Goal: Task Accomplishment & Management: Use online tool/utility

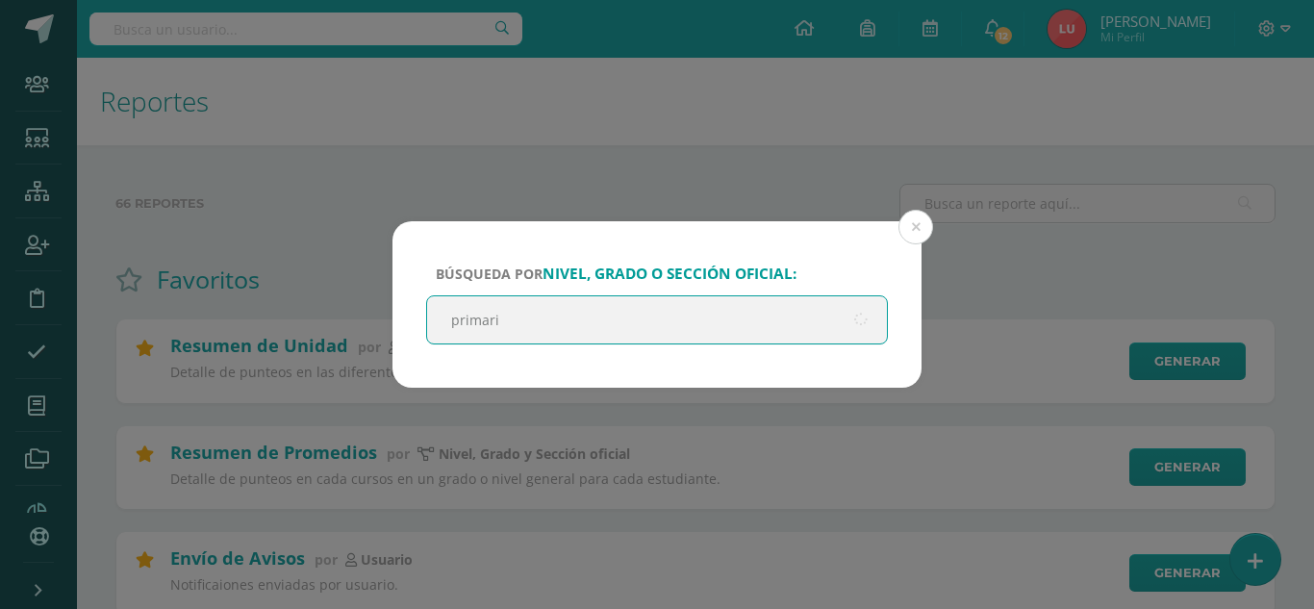
type input "primaria"
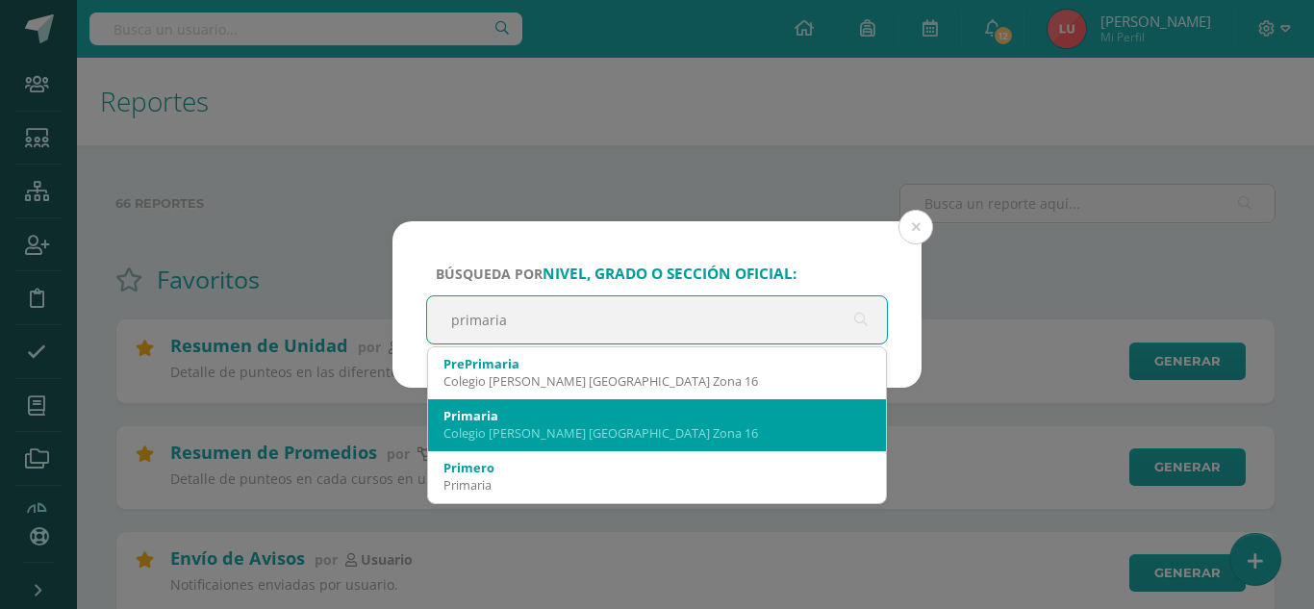
click at [500, 415] on div "Primaria" at bounding box center [656, 415] width 427 height 17
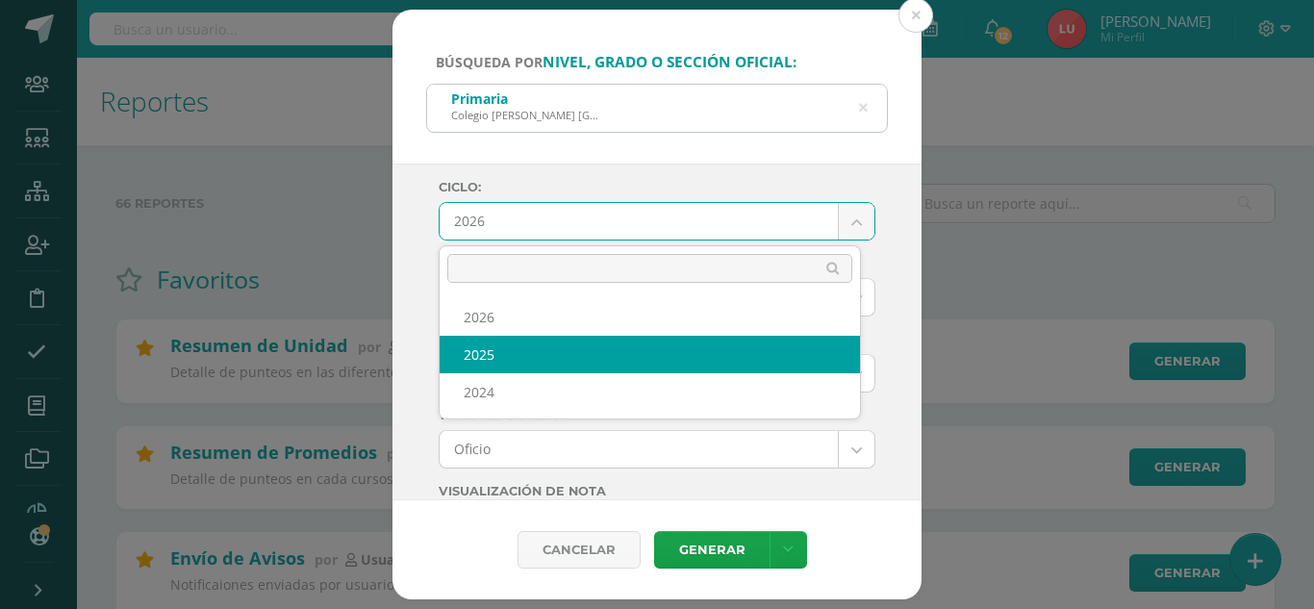
select select "3"
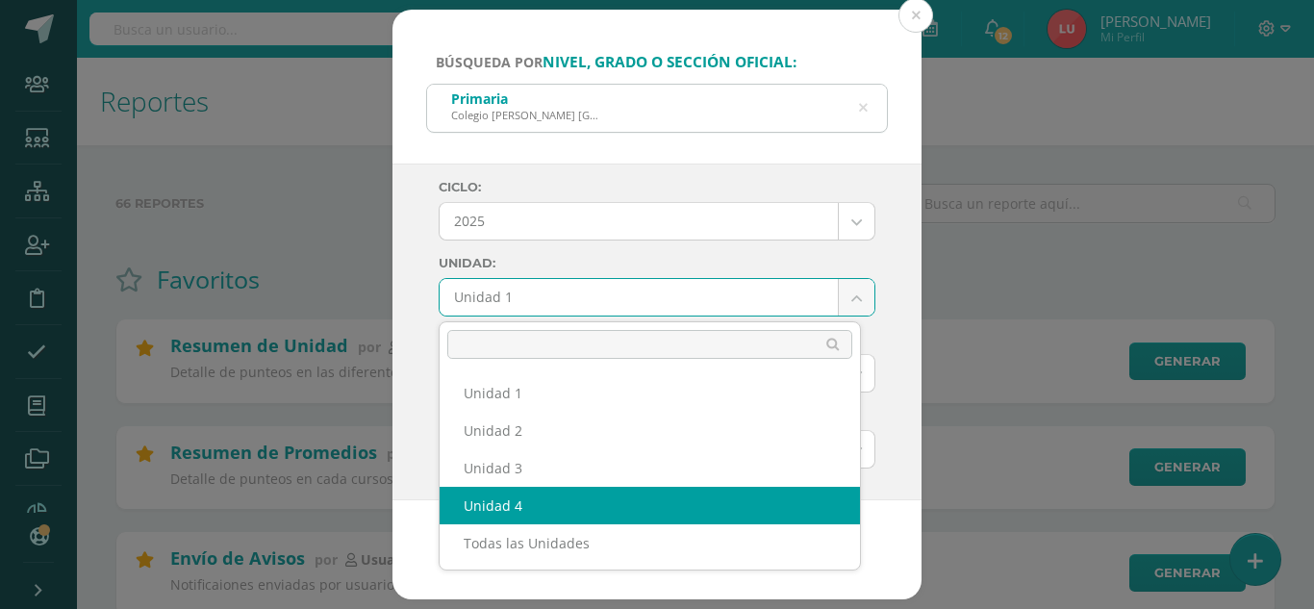
select select "Unidad 4"
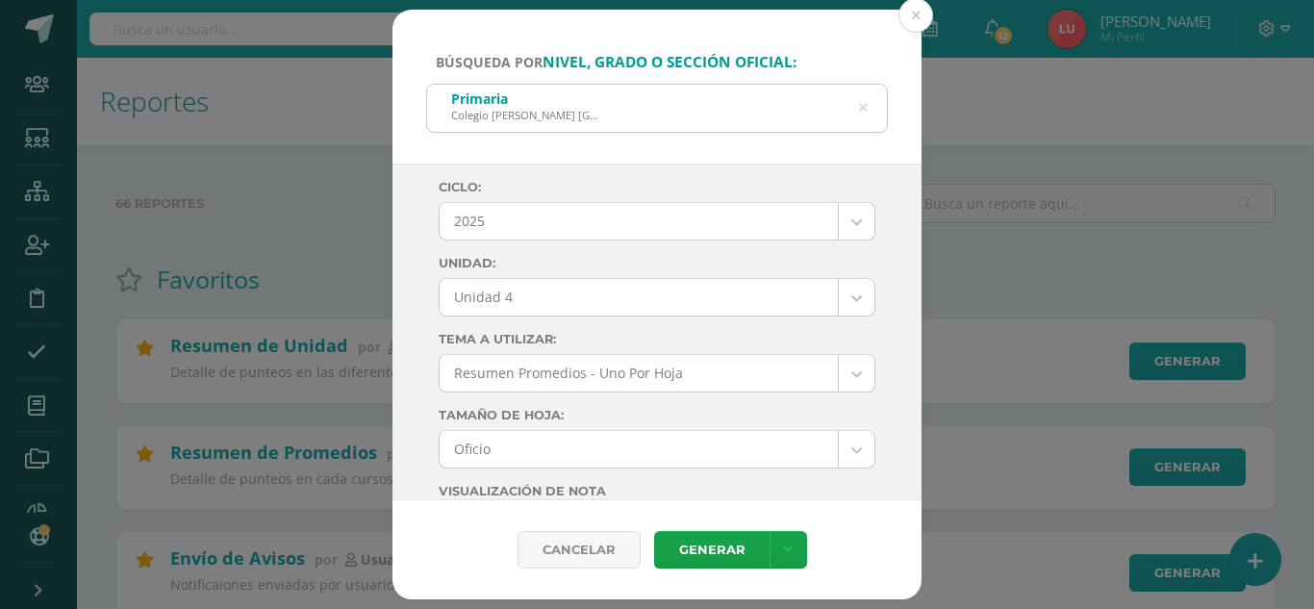
click at [430, 371] on div "Ciclo: 2025 2026 2025 2024 Unidad: Unidad 4 Unidad 1 Unidad 2 Unidad 3 Unidad 4…" at bounding box center [656, 332] width 529 height 338
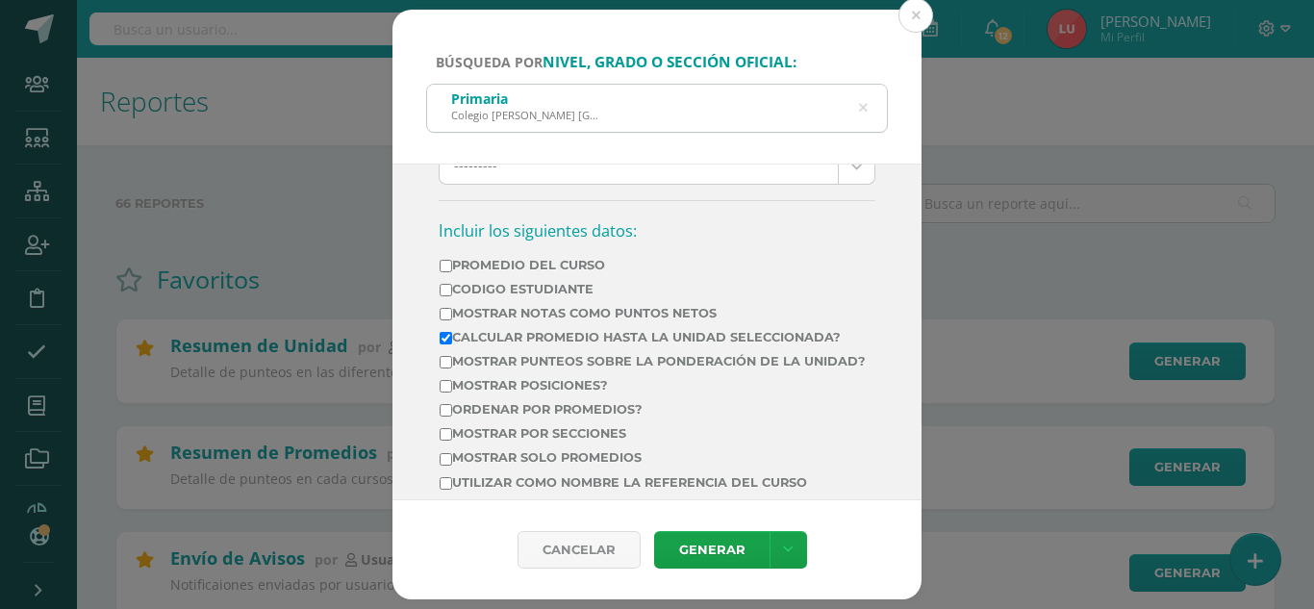
scroll to position [610, 0]
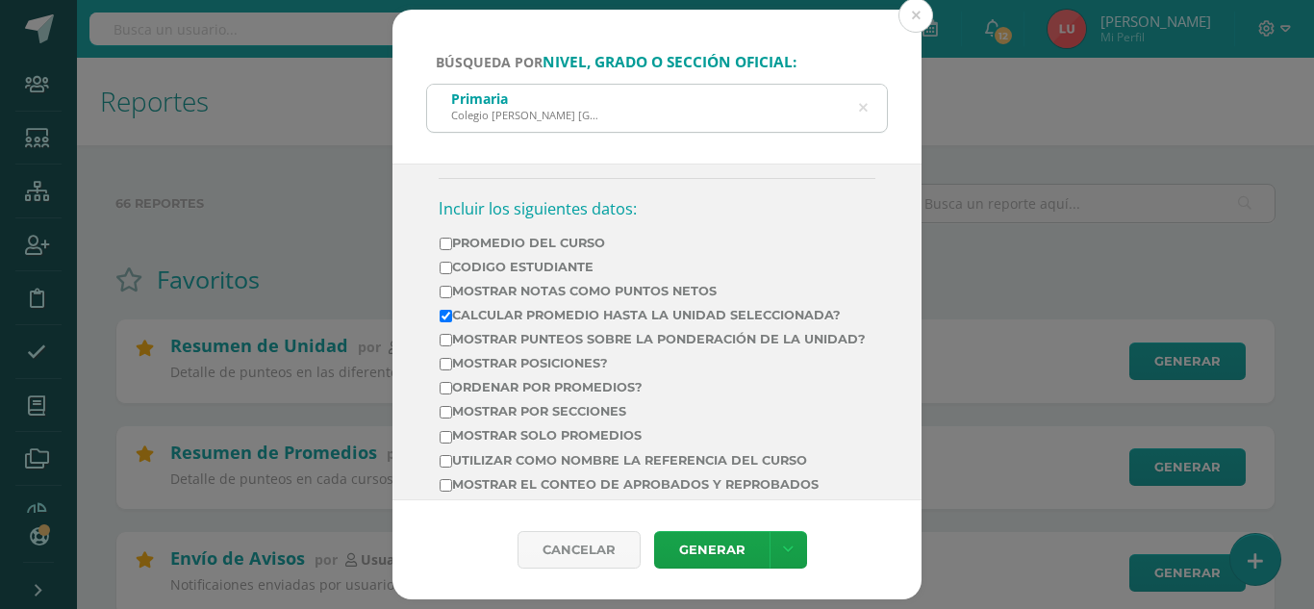
click at [579, 290] on label "Mostrar Notas Como Puntos Netos" at bounding box center [652, 291] width 426 height 14
click at [452, 290] on input "Mostrar Notas Como Puntos Netos" at bounding box center [445, 292] width 13 height 13
checkbox input "true"
click at [539, 309] on label "Calcular promedio hasta la unidad seleccionada?" at bounding box center [652, 315] width 426 height 14
click at [452, 310] on input "Calcular promedio hasta la unidad seleccionada?" at bounding box center [445, 316] width 13 height 13
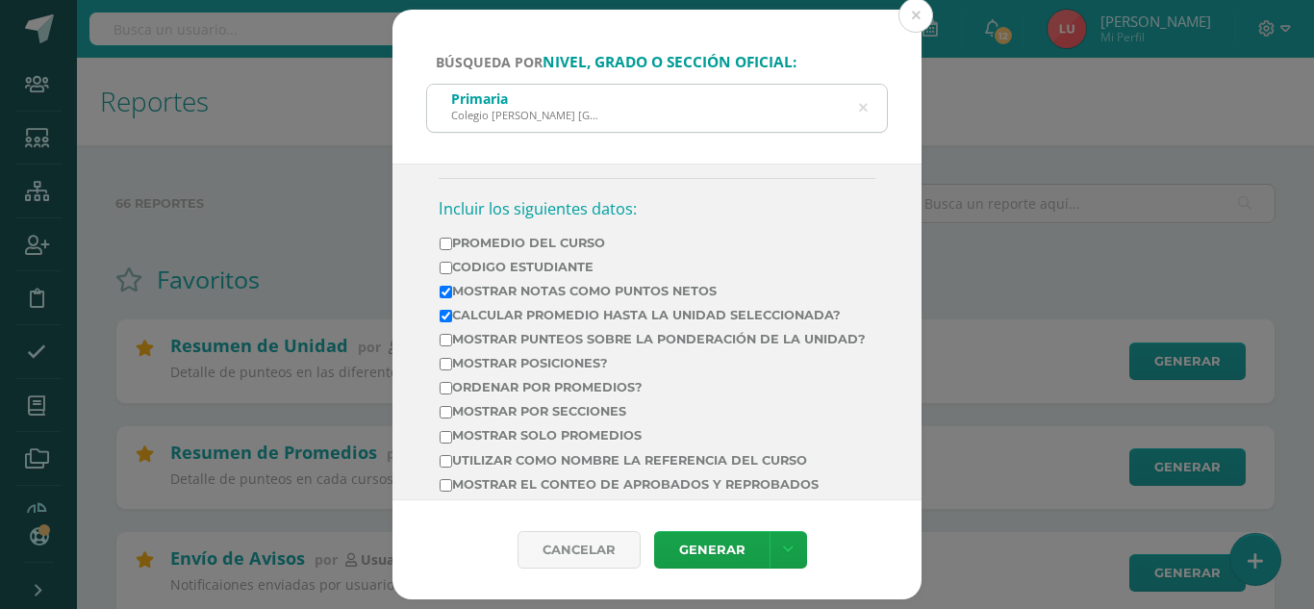
checkbox input "false"
click at [489, 418] on label "Mostrar por secciones" at bounding box center [652, 411] width 426 height 14
click at [452, 418] on input "Mostrar por secciones" at bounding box center [445, 412] width 13 height 13
checkbox input "true"
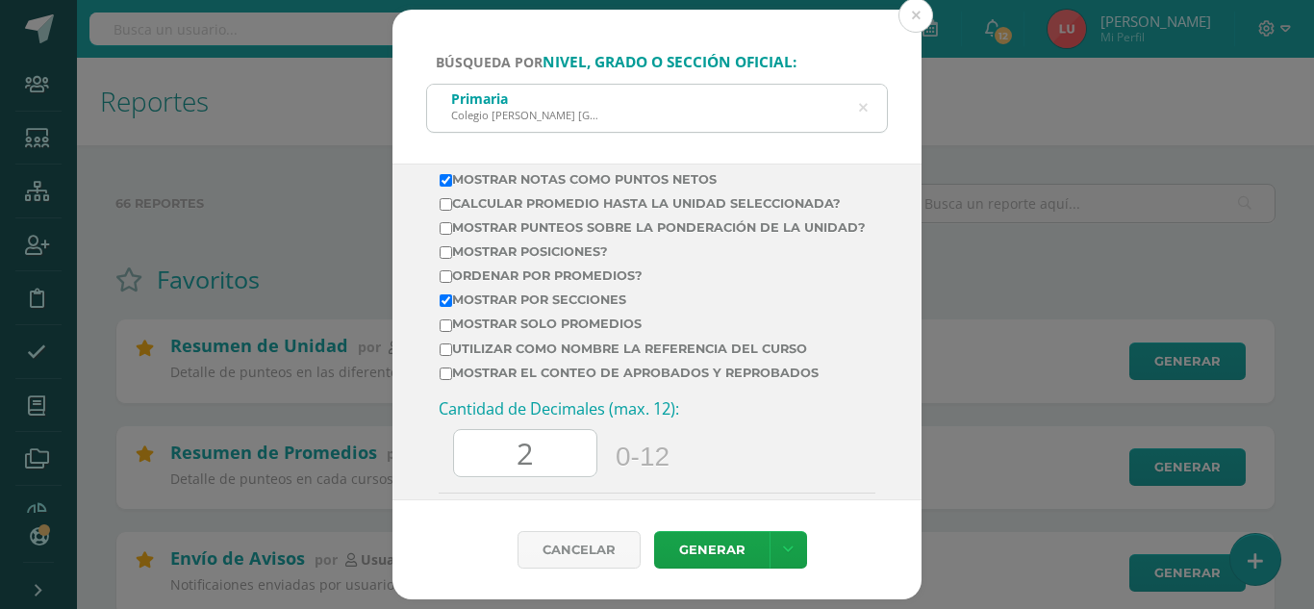
scroll to position [743, 0]
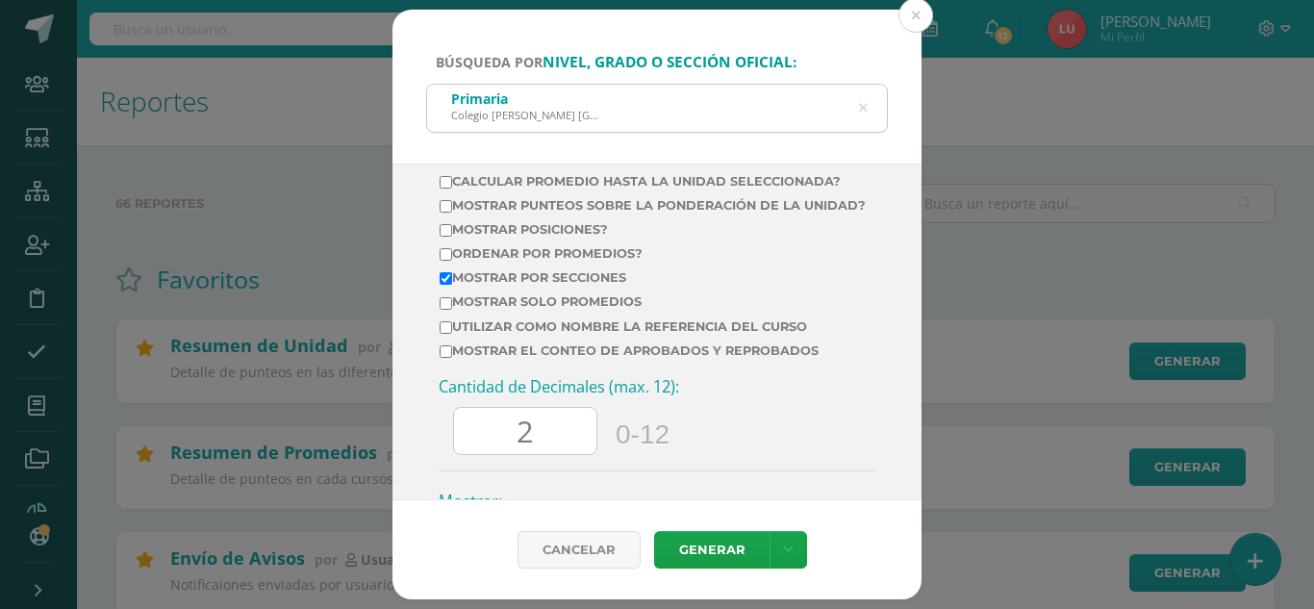
drag, startPoint x: 542, startPoint y: 451, endPoint x: 457, endPoint y: 475, distance: 88.9
click at [457, 470] on div "Cantidad de Decimales (max. 12): 2 0-12" at bounding box center [657, 423] width 437 height 94
type input "0"
click at [689, 530] on div "Cancelar Generar Descargar como HTML Descargar como PDF Descargar como XLS" at bounding box center [656, 549] width 529 height 99
click at [688, 560] on link "Generar" at bounding box center [711, 550] width 115 height 38
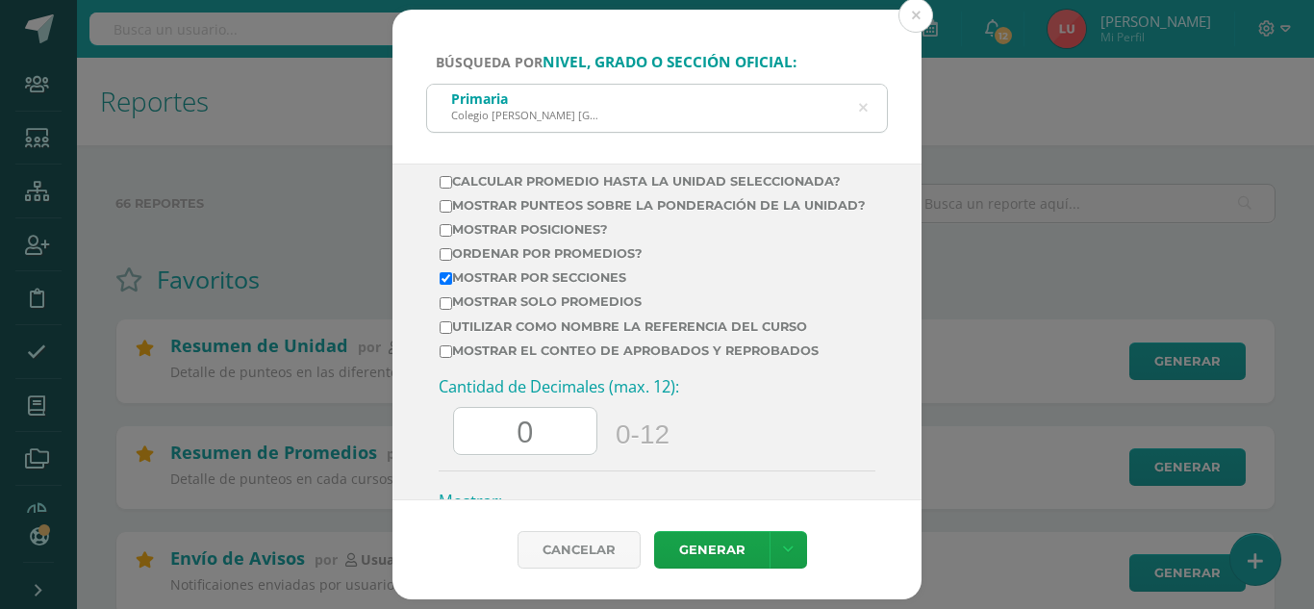
click at [854, 104] on div "Primaria Colegio Cristiano Bilingüe El Shaddai Zona 16" at bounding box center [657, 106] width 460 height 43
click at [870, 114] on div "Primaria Colegio Cristiano Bilingüe El Shaddai Zona 16" at bounding box center [657, 106] width 460 height 43
click at [868, 113] on div "Primaria Colegio Cristiano Bilingüe El Shaddai Zona 16" at bounding box center [657, 106] width 460 height 43
click at [859, 108] on icon at bounding box center [863, 108] width 49 height 9
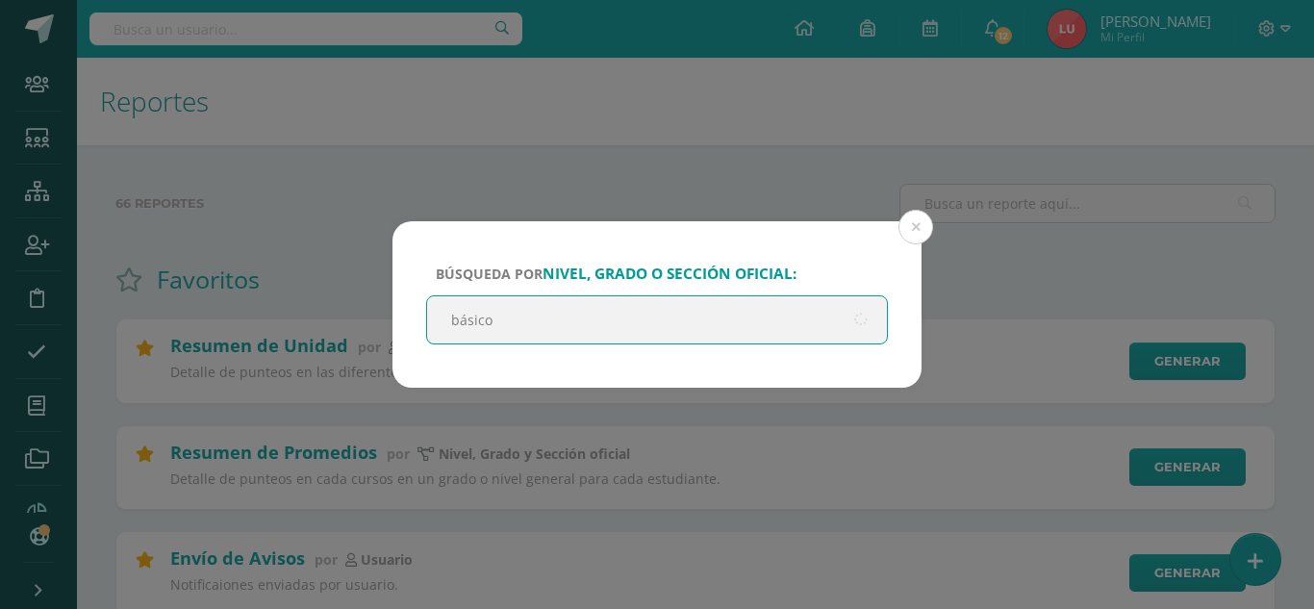
type input "básicos"
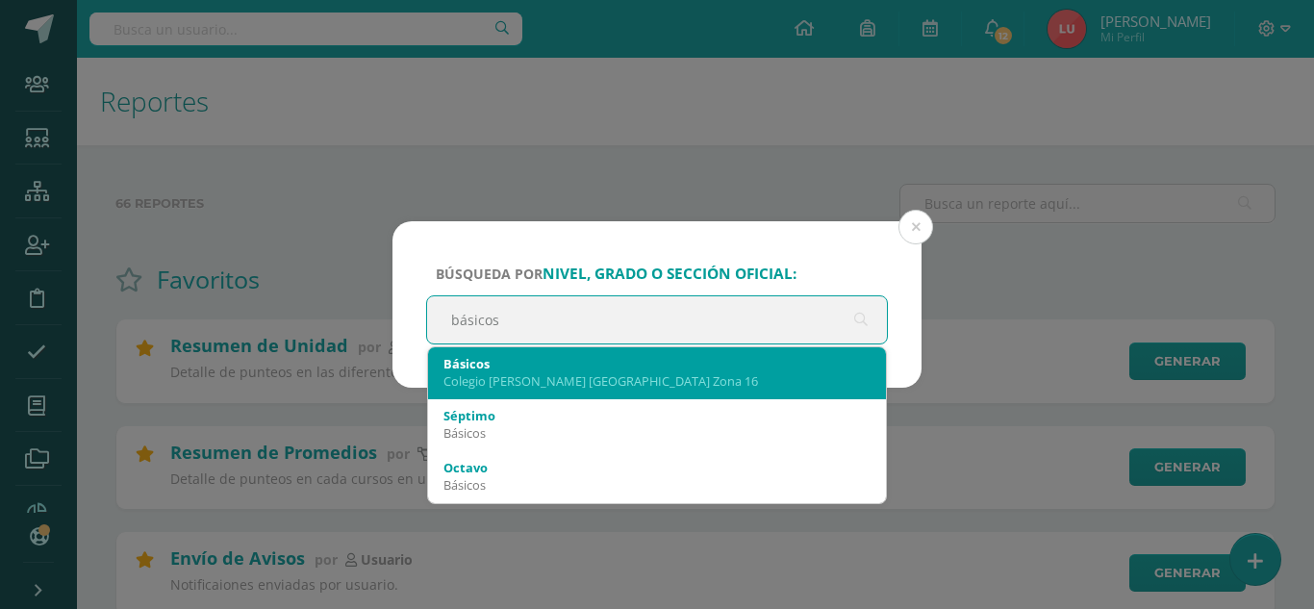
click at [467, 389] on div "Colegio Cristiano Bilingüe El Shaddai Zona 16" at bounding box center [656, 380] width 427 height 17
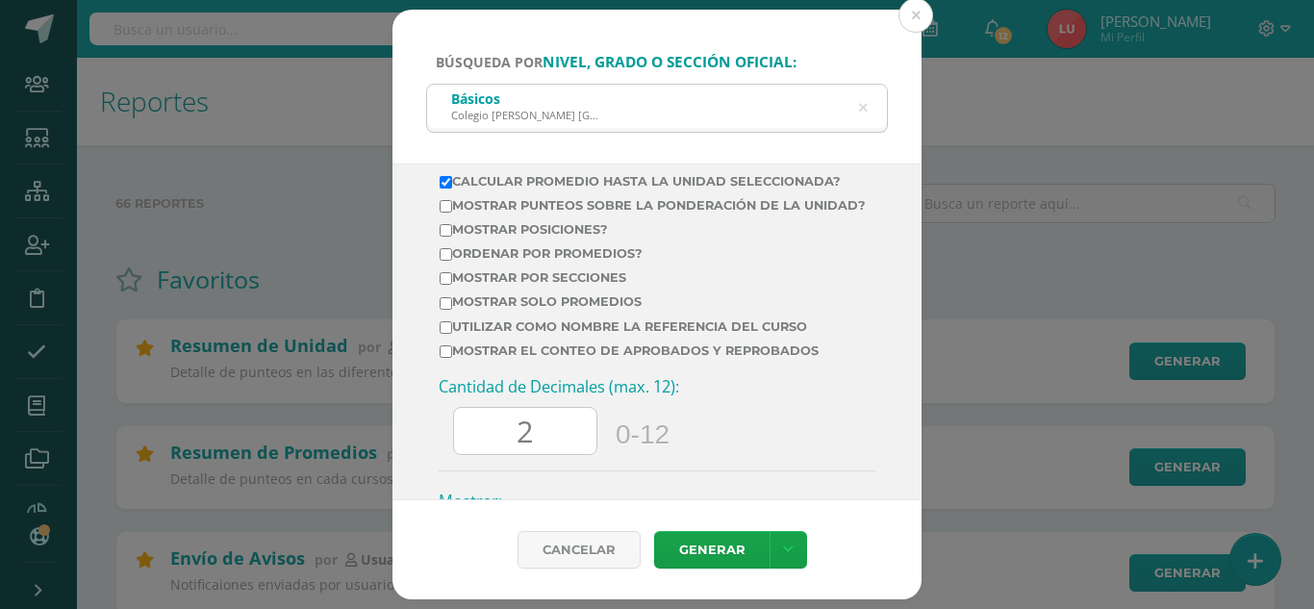
click at [462, 32] on div "Búsqueda por nivel, grado o sección oficial: Básicos Colegio Cristiano Bilingüe…" at bounding box center [656, 87] width 529 height 154
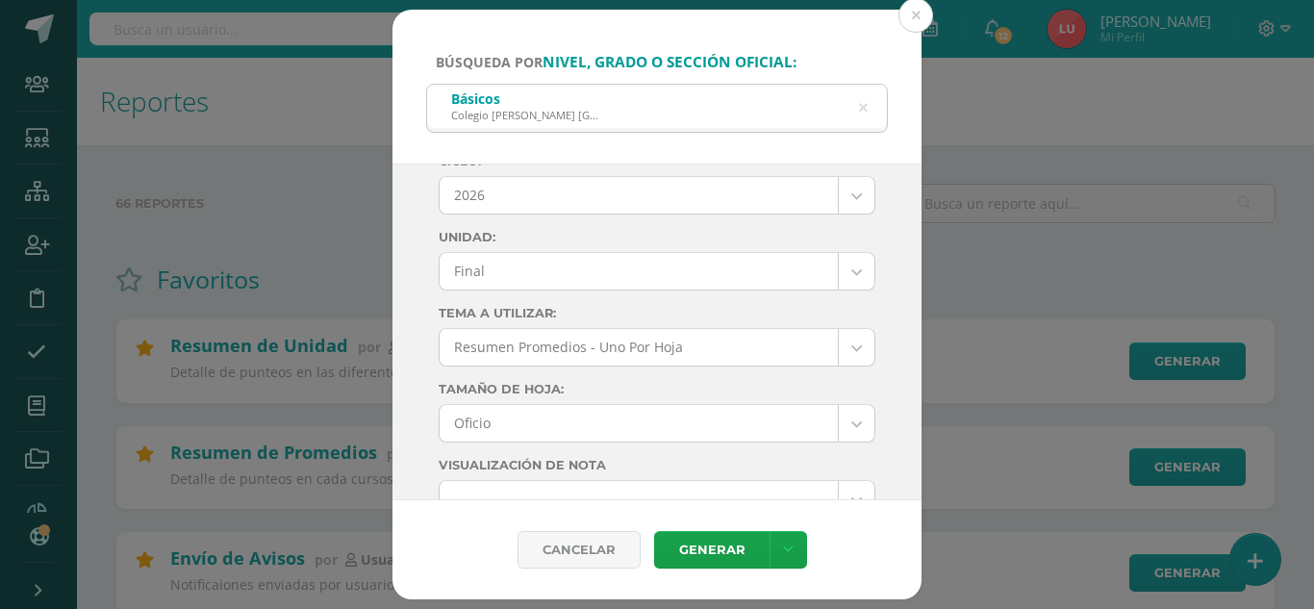
scroll to position [0, 0]
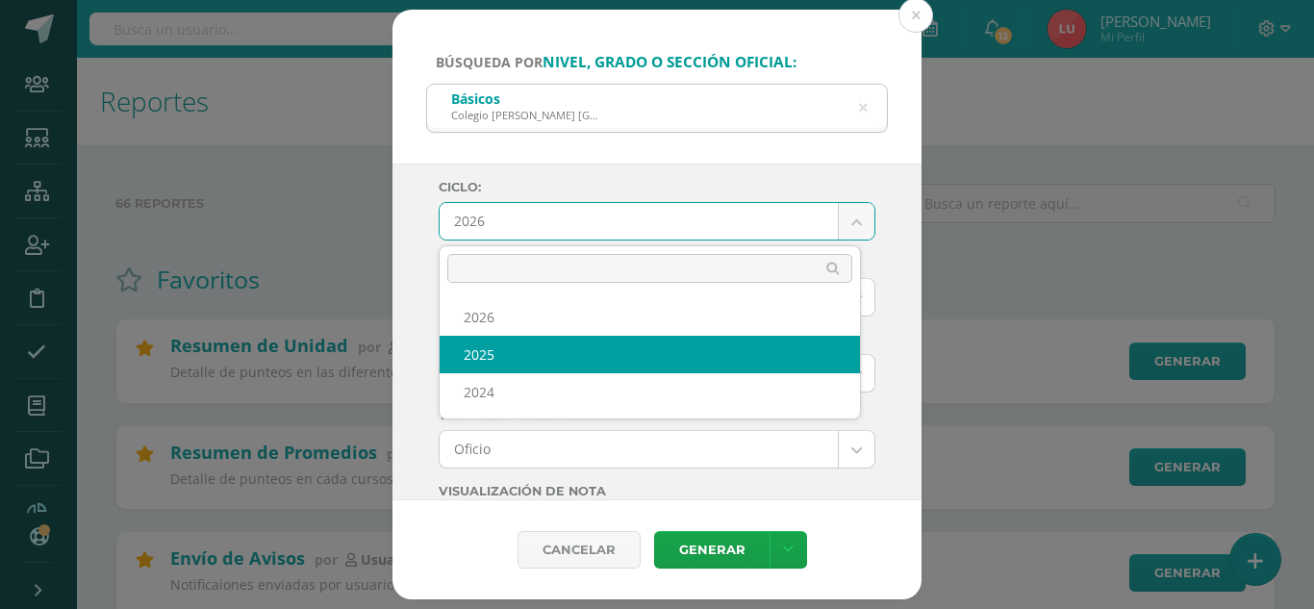
select select "3"
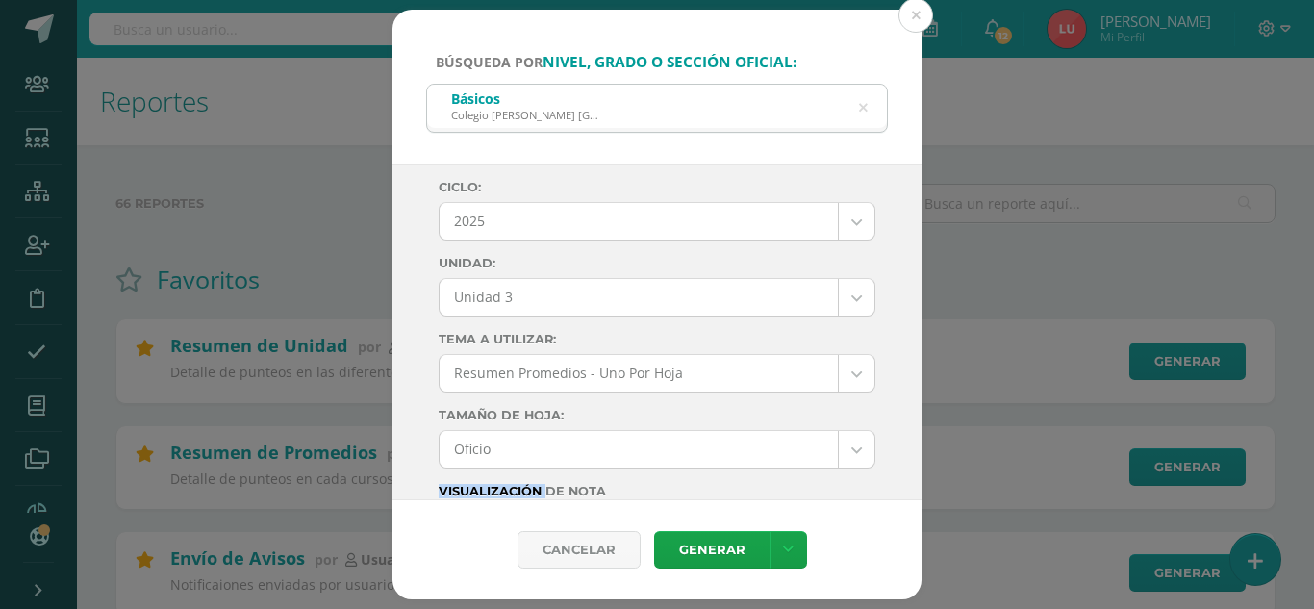
click at [489, 485] on label "Visualización de Nota" at bounding box center [657, 491] width 437 height 14
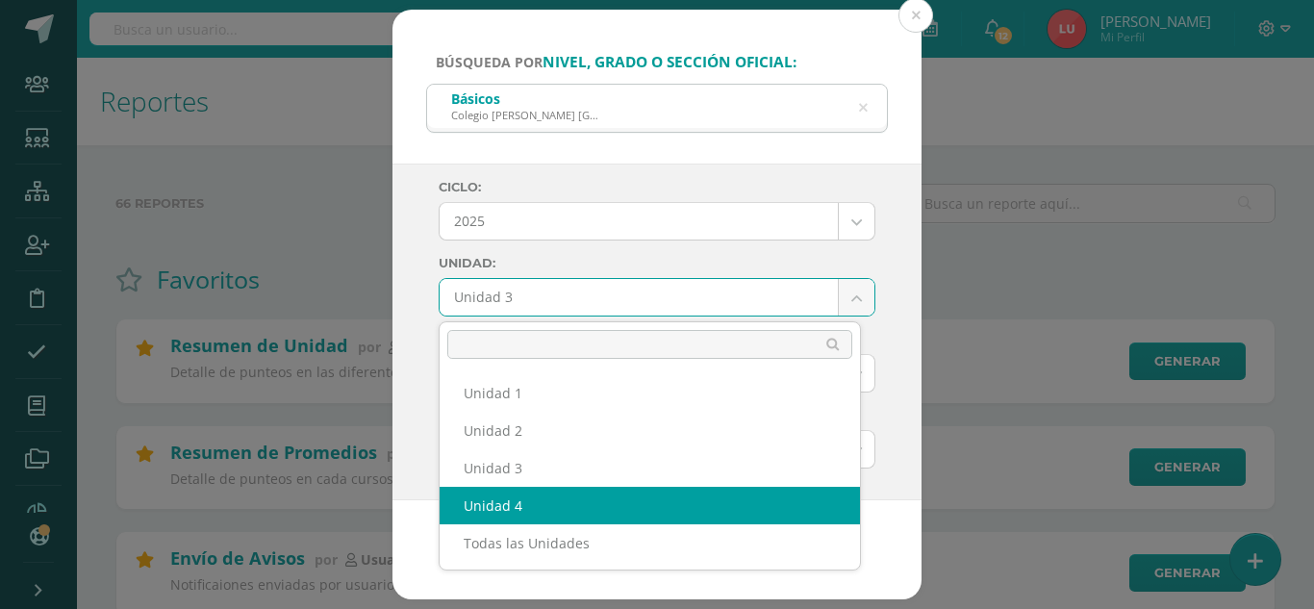
select select "Unidad 4"
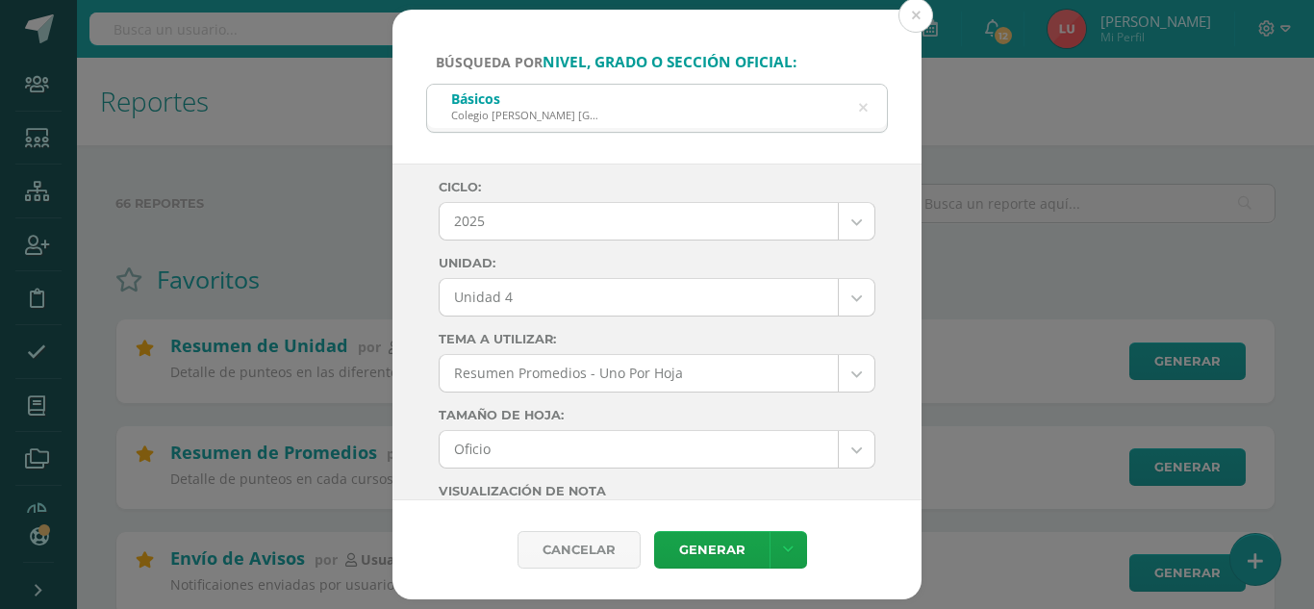
click at [409, 338] on div "Ciclo: 2025 2026 2025 2024 Unidad: Unidad 4 Unidad 1 Unidad 2 Unidad 3 Unidad 4…" at bounding box center [656, 332] width 529 height 338
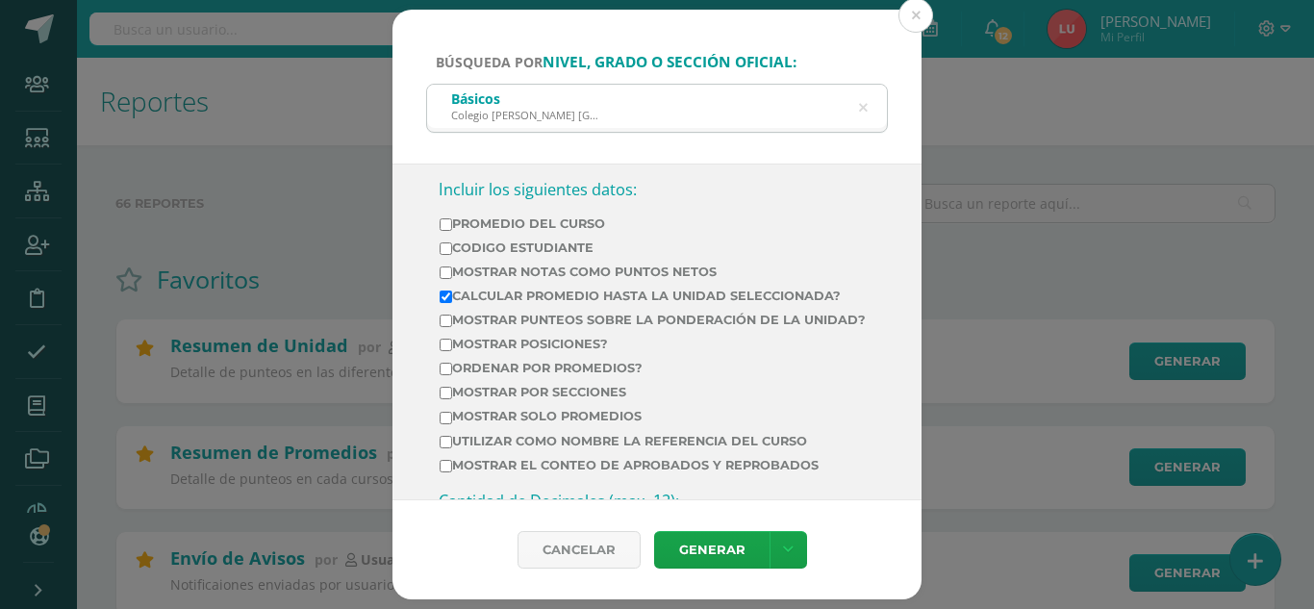
scroll to position [628, 0]
click at [489, 298] on label "Calcular promedio hasta la unidad seleccionada?" at bounding box center [652, 296] width 426 height 14
click at [452, 298] on input "Calcular promedio hasta la unidad seleccionada?" at bounding box center [445, 297] width 13 height 13
checkbox input "false"
click at [497, 265] on label "Mostrar Notas Como Puntos Netos" at bounding box center [652, 272] width 426 height 14
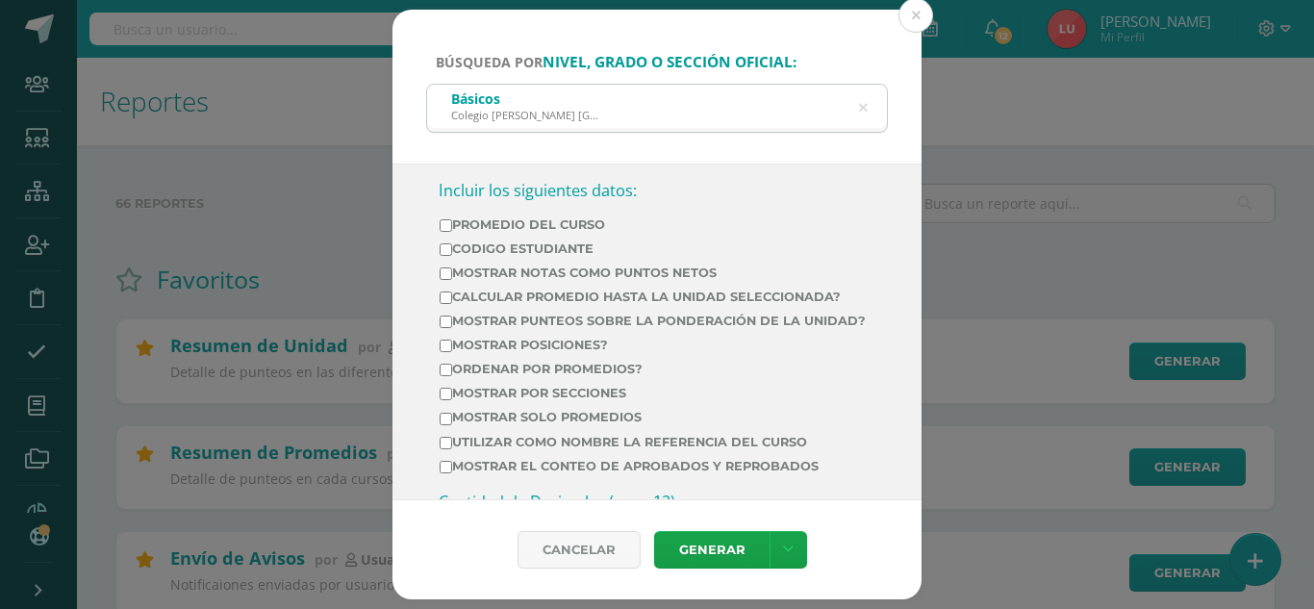
click at [452, 267] on input "Mostrar Notas Como Puntos Netos" at bounding box center [445, 273] width 13 height 13
checkbox input "true"
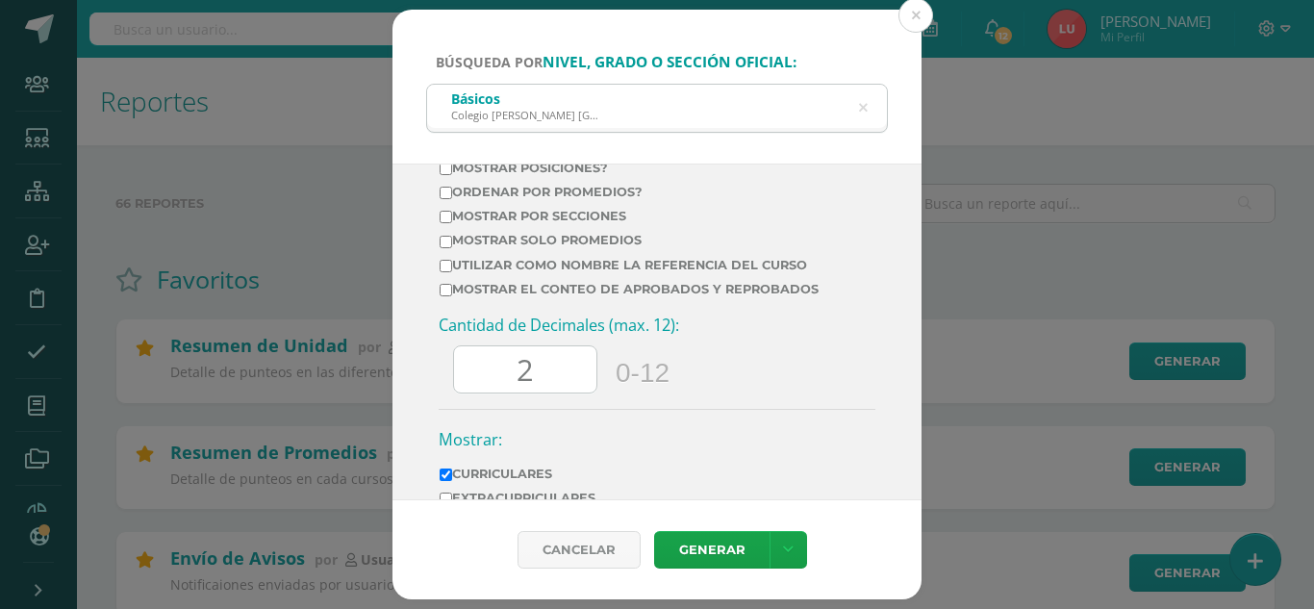
scroll to position [806, 0]
drag, startPoint x: 541, startPoint y: 379, endPoint x: 496, endPoint y: 389, distance: 46.4
click at [496, 389] on input "2" at bounding box center [525, 368] width 142 height 47
type input "0"
click at [670, 543] on link "Generar" at bounding box center [711, 550] width 115 height 38
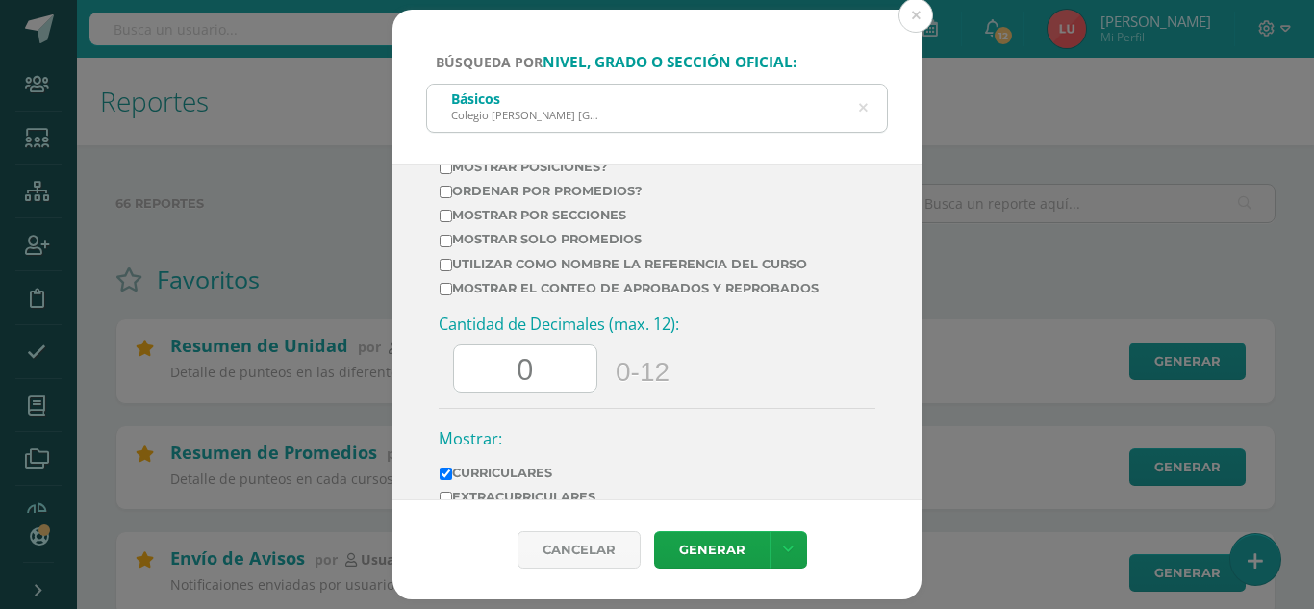
click at [861, 107] on icon at bounding box center [862, 108] width 40 height 40
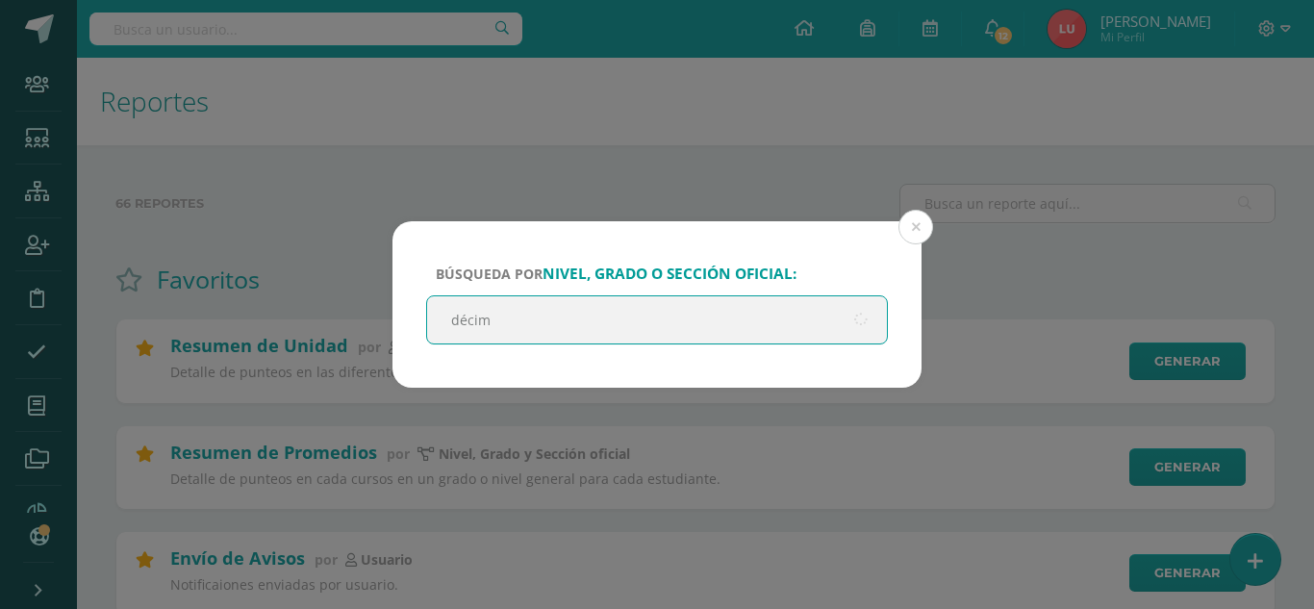
type input "décimo"
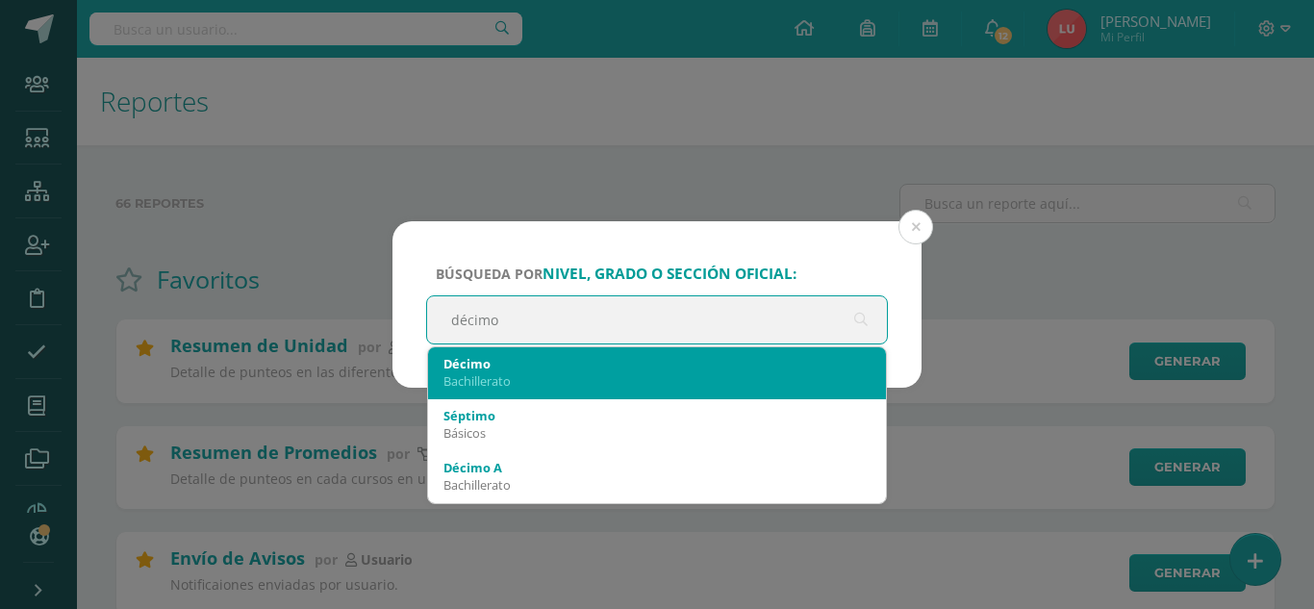
click at [529, 371] on div "Décimo" at bounding box center [656, 363] width 427 height 17
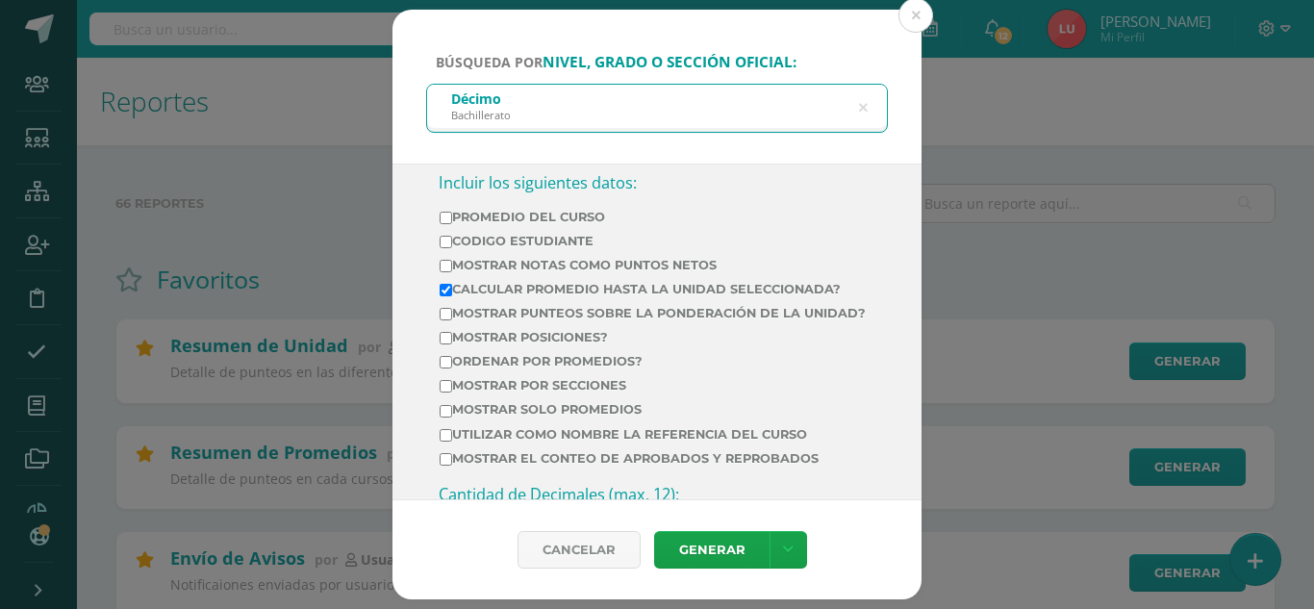
scroll to position [711, 0]
click at [534, 269] on label "Mostrar Notas Como Puntos Netos" at bounding box center [652, 266] width 426 height 14
click at [452, 269] on input "Mostrar Notas Como Puntos Netos" at bounding box center [445, 267] width 13 height 13
checkbox input "true"
click at [487, 288] on label "Calcular promedio hasta la unidad seleccionada?" at bounding box center [652, 290] width 426 height 14
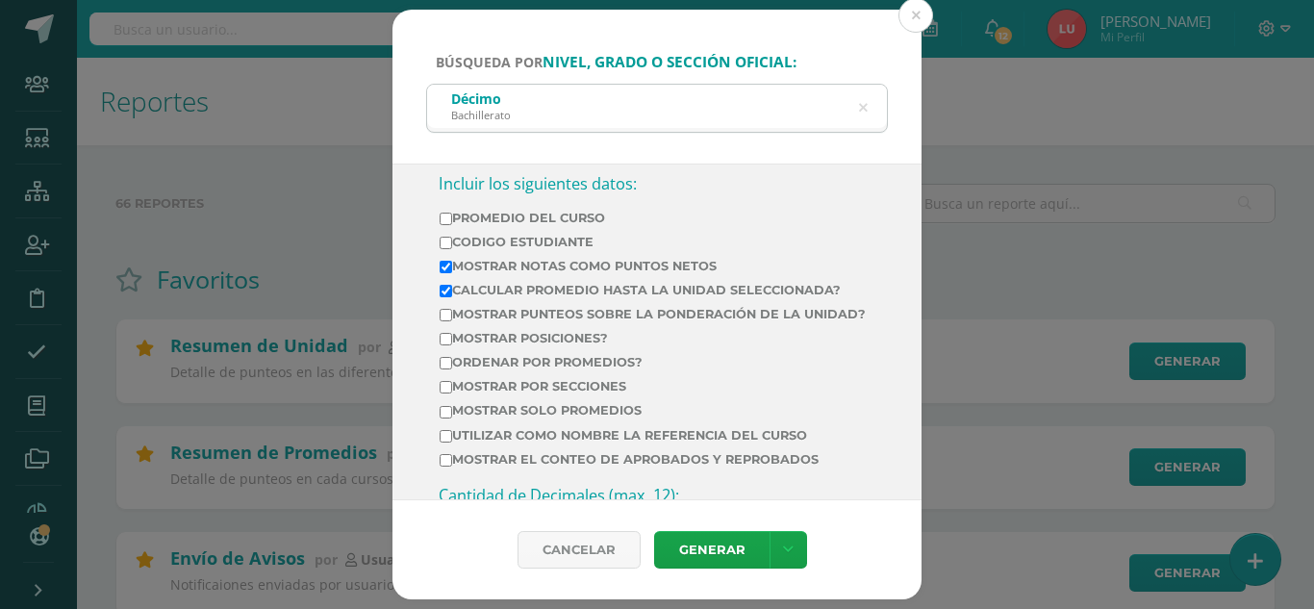
click at [452, 288] on input "Calcular promedio hasta la unidad seleccionada?" at bounding box center [445, 291] width 13 height 13
checkbox input "false"
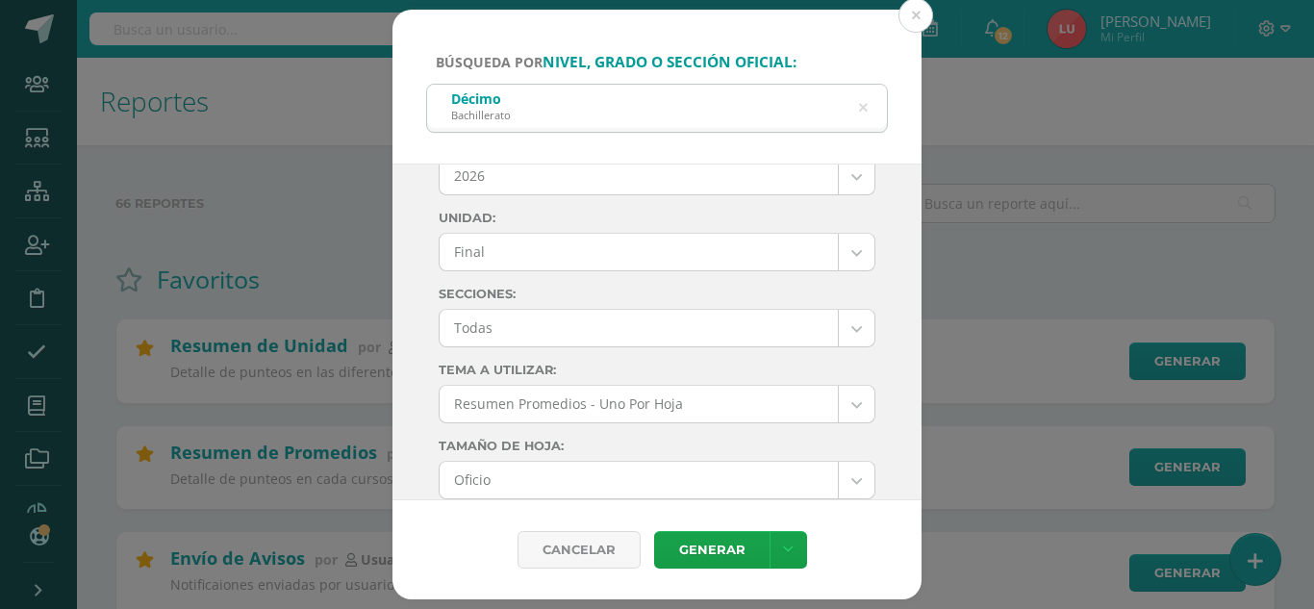
scroll to position [9, 0]
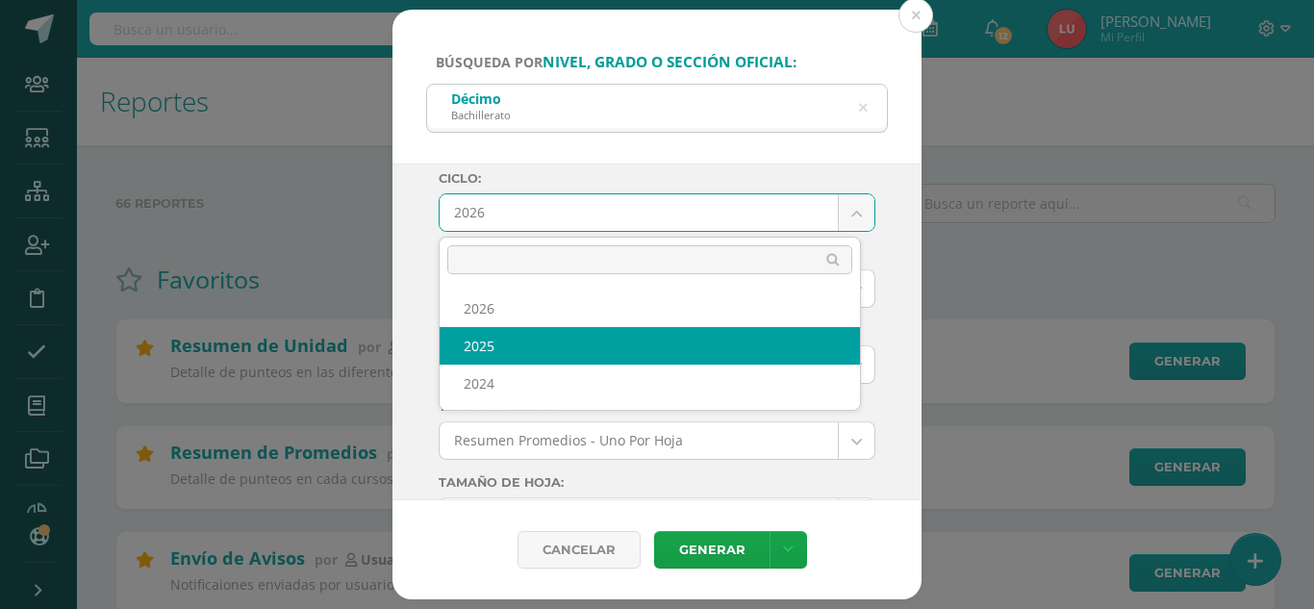
select select "3"
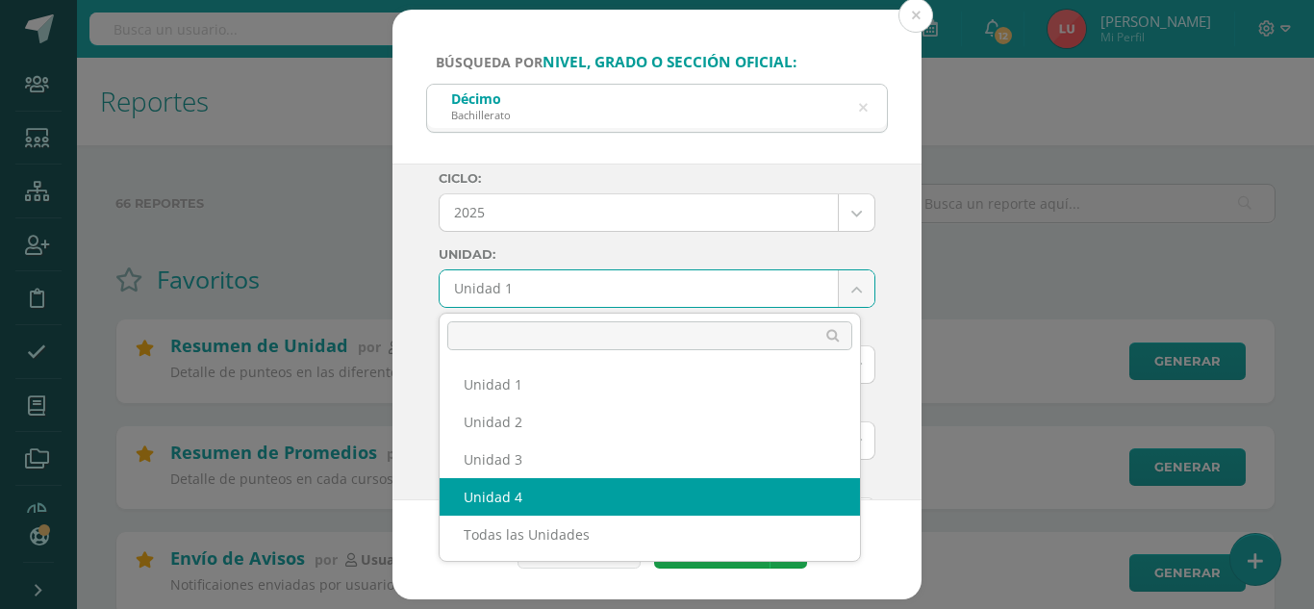
select select "Unidad 4"
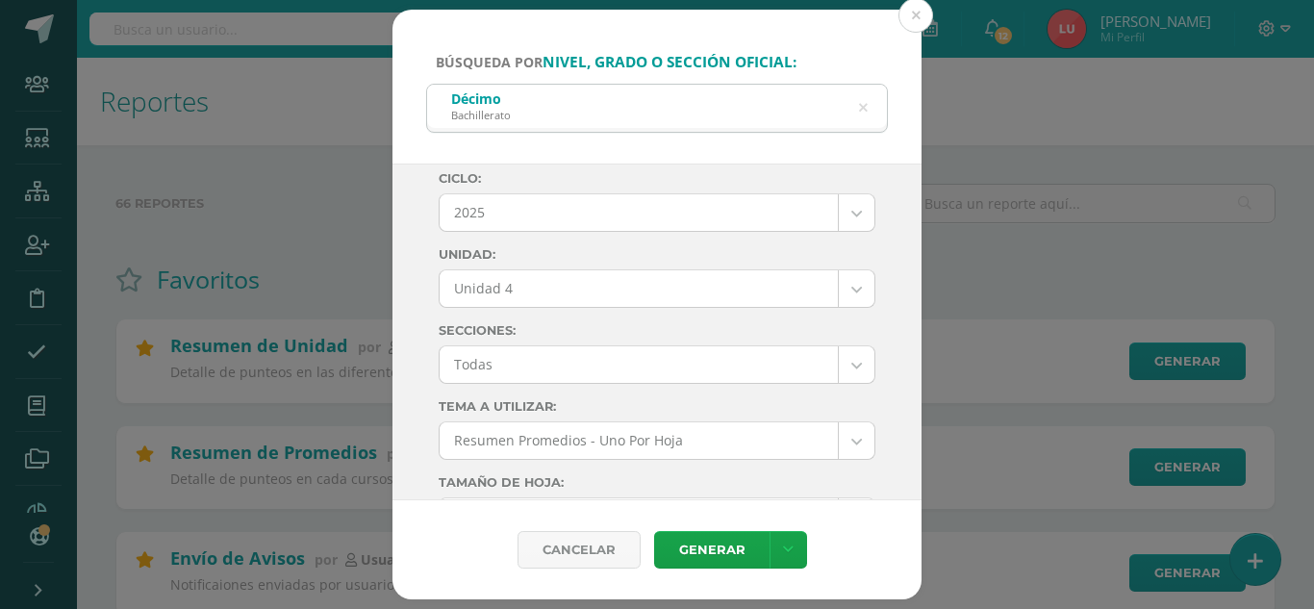
click at [421, 369] on div "Ciclo: 2025 2026 2025 2024 Unidad: Unidad 4 Unidad 1 Unidad 2 Unidad 3 Unidad 4…" at bounding box center [656, 332] width 529 height 338
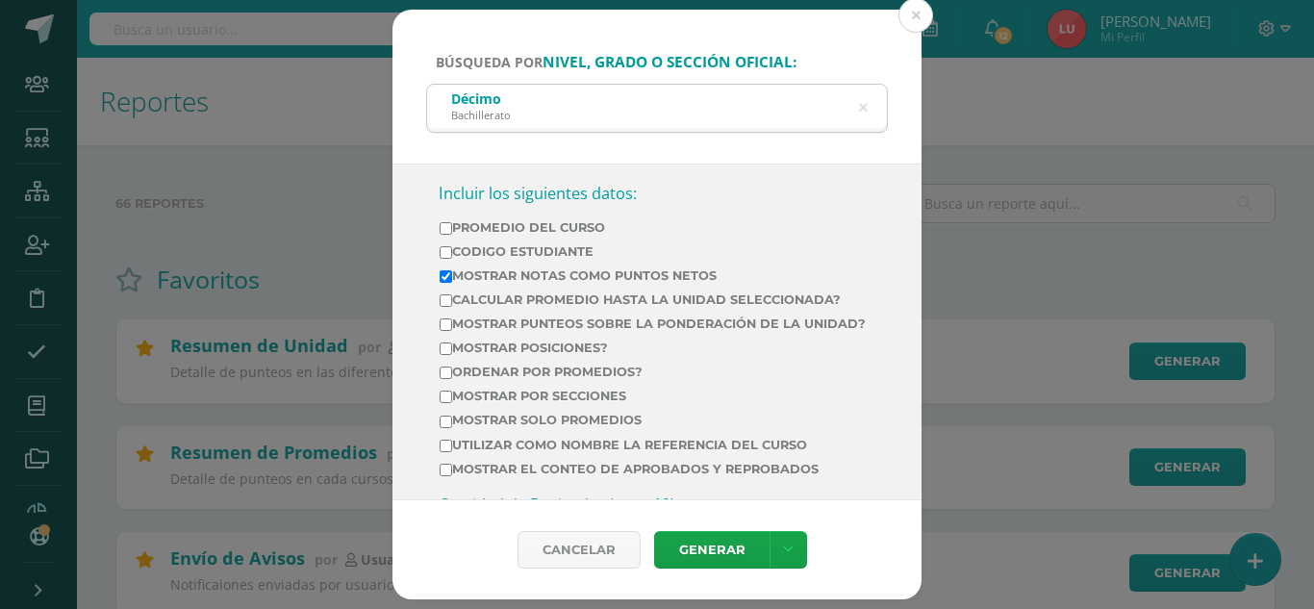
scroll to position [702, 0]
click at [447, 387] on td "Ordenar por promedios?" at bounding box center [653, 375] width 428 height 24
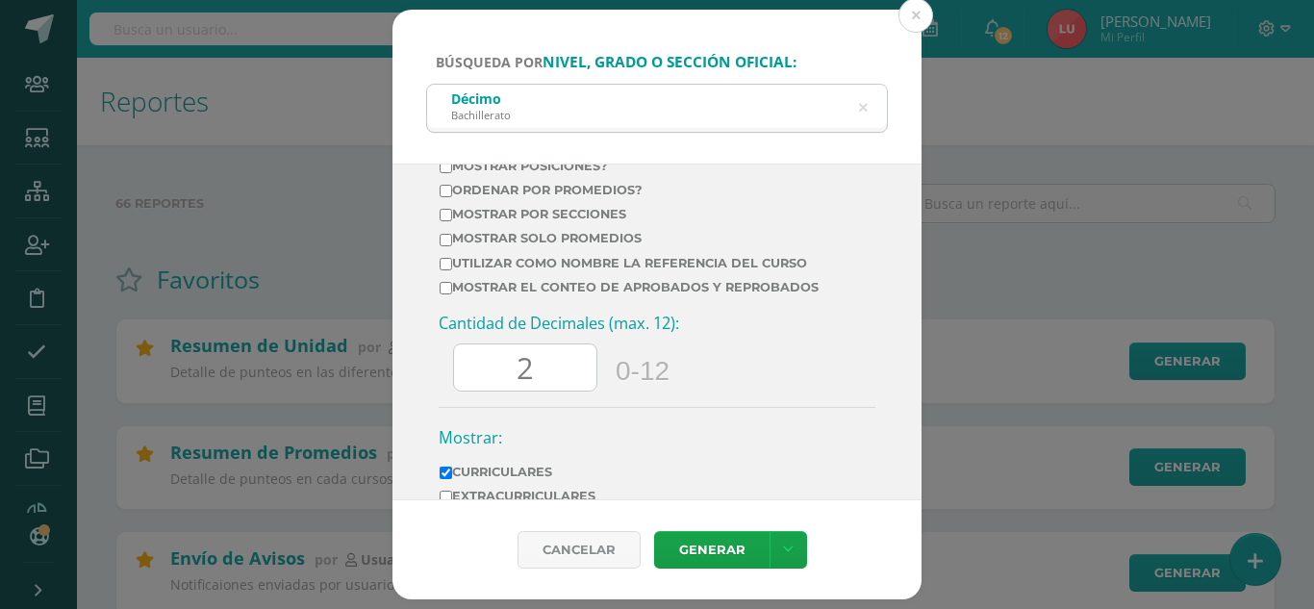
scroll to position [884, 0]
drag, startPoint x: 526, startPoint y: 394, endPoint x: 480, endPoint y: 384, distance: 47.4
click at [480, 384] on input "2" at bounding box center [525, 366] width 142 height 47
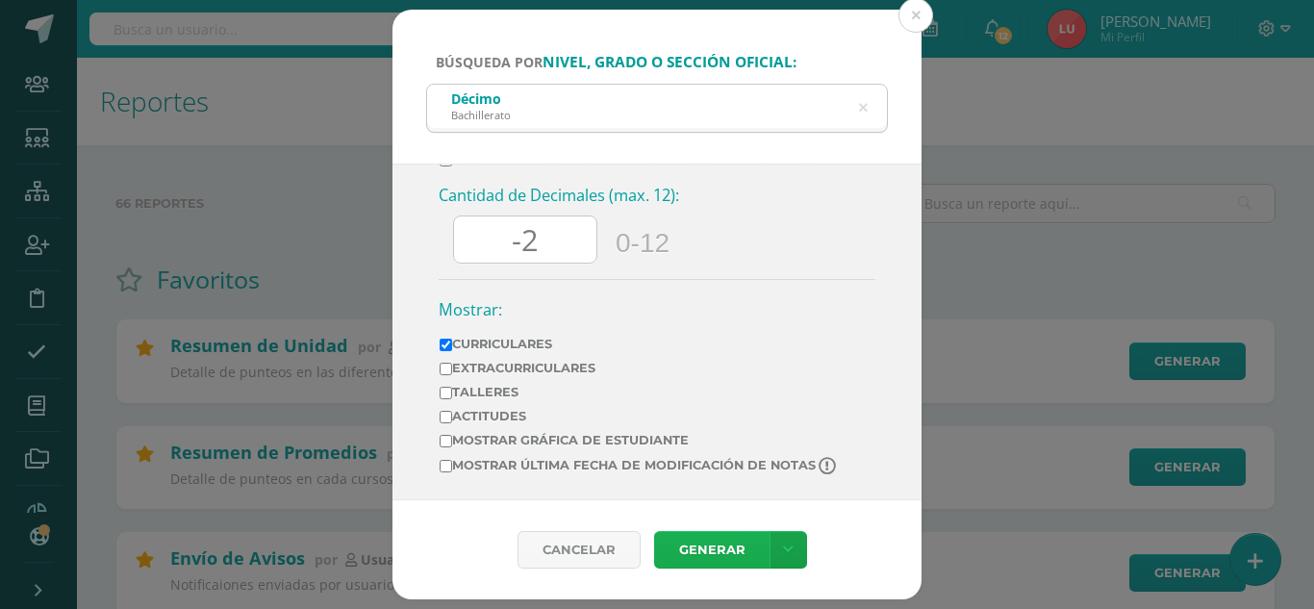
click at [699, 548] on link "Generar" at bounding box center [711, 550] width 115 height 38
drag, startPoint x: 542, startPoint y: 236, endPoint x: 467, endPoint y: 252, distance: 76.8
click at [467, 252] on input "-2" at bounding box center [525, 239] width 142 height 47
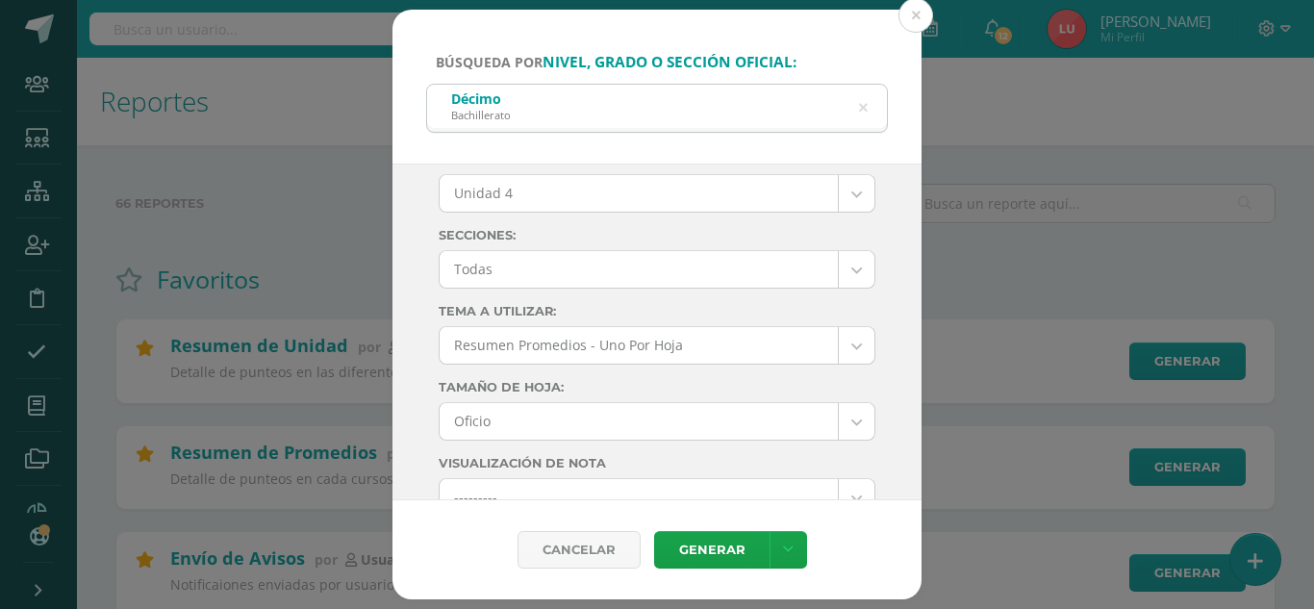
scroll to position [0, 0]
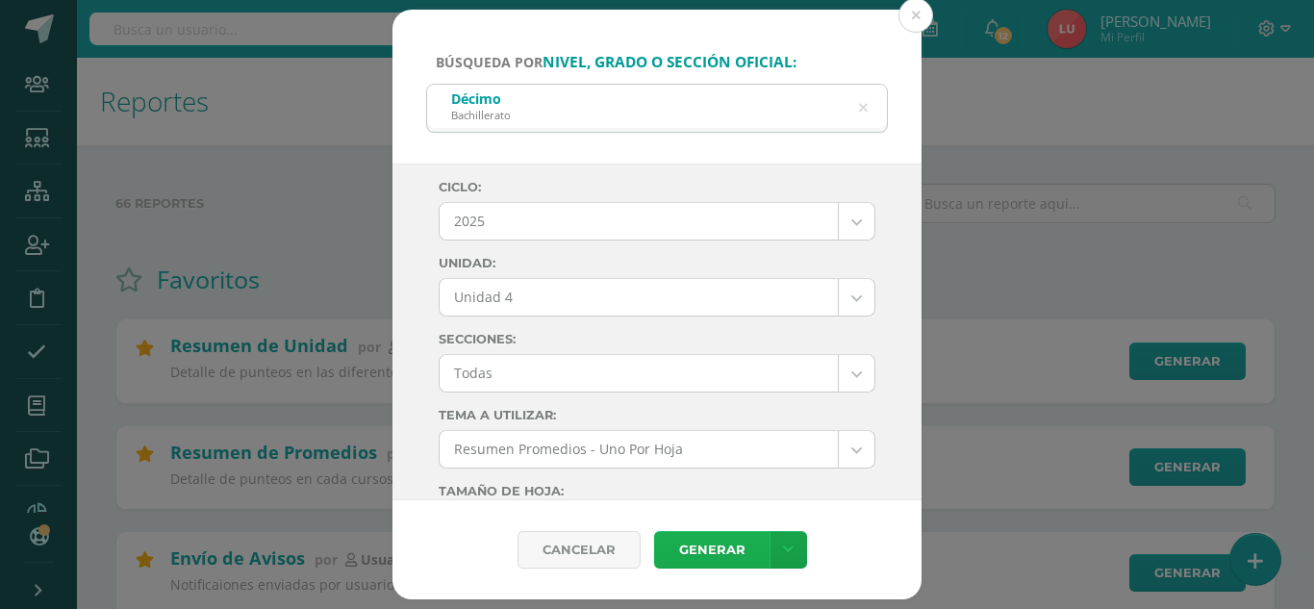
type input "0"
click at [696, 549] on link "Generar" at bounding box center [711, 550] width 115 height 38
